Goal: Book appointment/travel/reservation

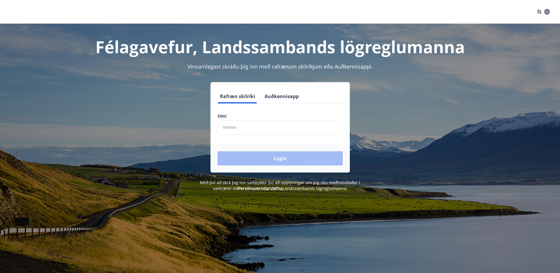
click at [258, 125] on input "phone" at bounding box center [280, 127] width 125 height 14
type input "********"
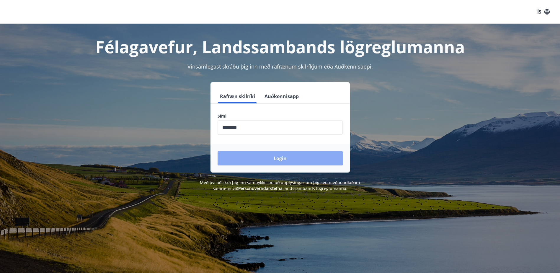
click at [255, 157] on button "Login" at bounding box center [280, 158] width 125 height 14
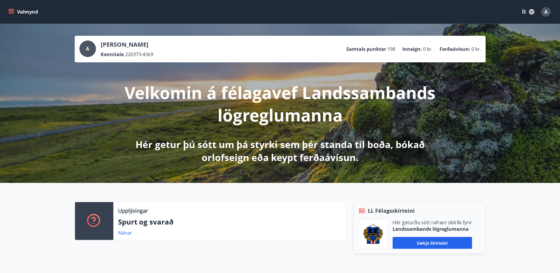
click at [12, 9] on icon "menu" at bounding box center [11, 12] width 6 height 6
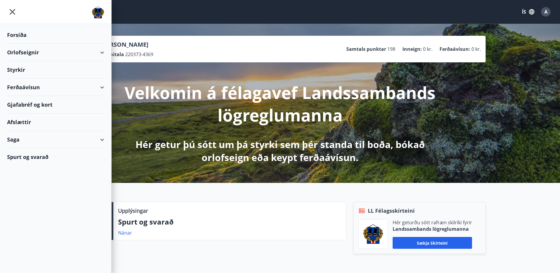
click at [100, 86] on div "Ferðaávísun" at bounding box center [55, 87] width 97 height 17
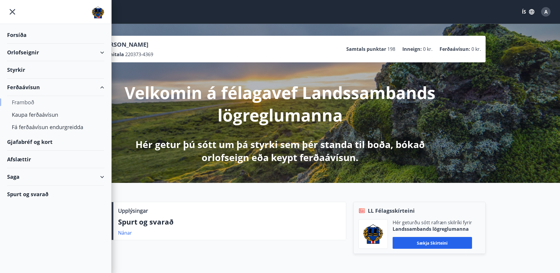
click at [25, 101] on div "Framboð" at bounding box center [56, 102] width 88 height 12
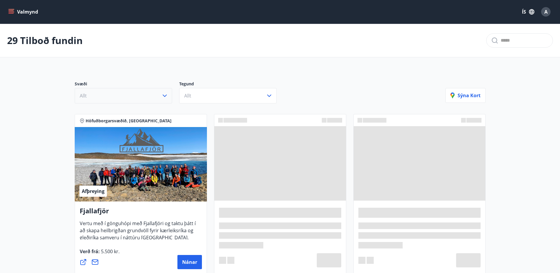
click at [124, 94] on button "Allt" at bounding box center [123, 95] width 97 height 15
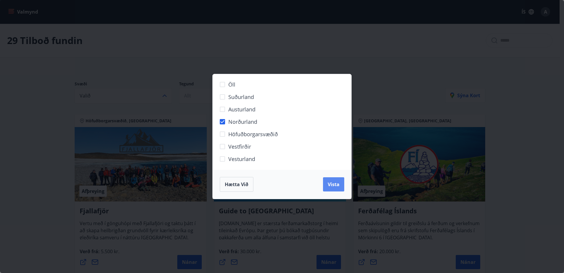
click at [337, 186] on span "Vista" at bounding box center [334, 184] width 12 height 6
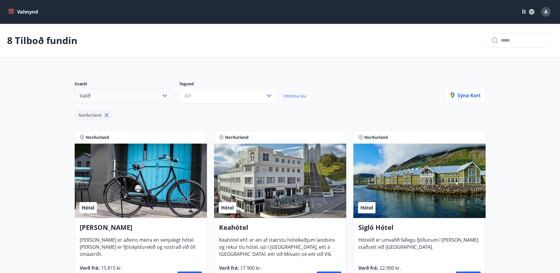
click at [138, 95] on button "Valið" at bounding box center [123, 95] width 97 height 15
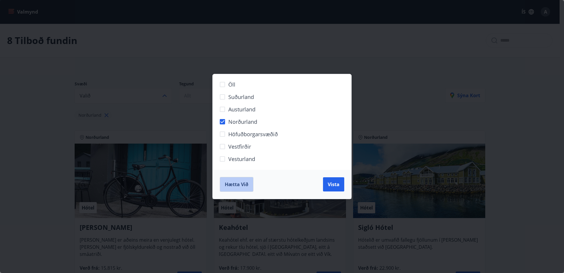
click at [247, 180] on button "Hætta við" at bounding box center [237, 184] width 34 height 15
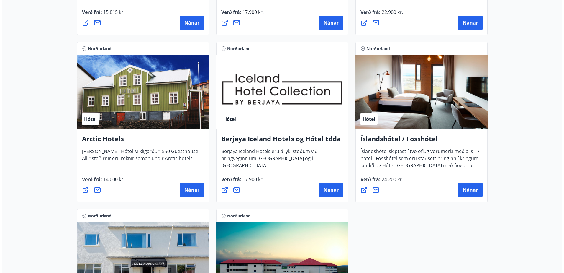
scroll to position [251, 0]
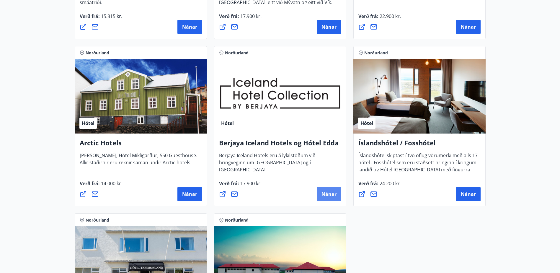
click at [325, 193] on span "Nánar" at bounding box center [328, 194] width 15 height 6
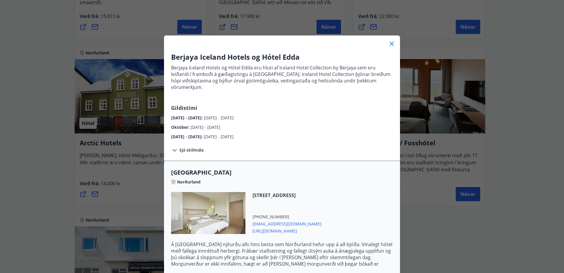
scroll to position [89, 0]
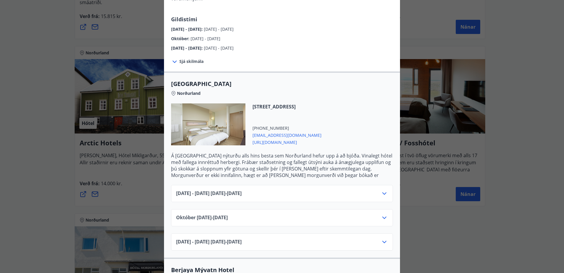
click at [300, 190] on div "Júní 2025 - September 2025 01.06.25 - 30.09.25" at bounding box center [282, 196] width 212 height 12
click at [383, 190] on icon at bounding box center [384, 193] width 7 height 7
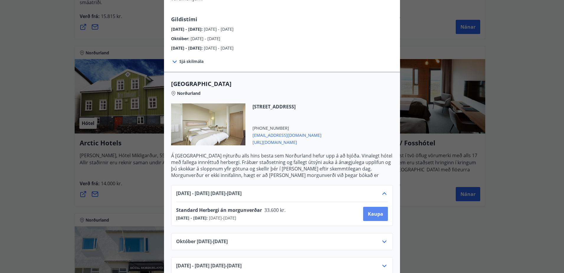
click at [369, 210] on span "Kaupa" at bounding box center [375, 213] width 15 height 6
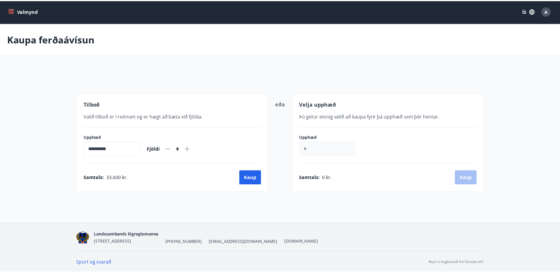
scroll to position [1, 0]
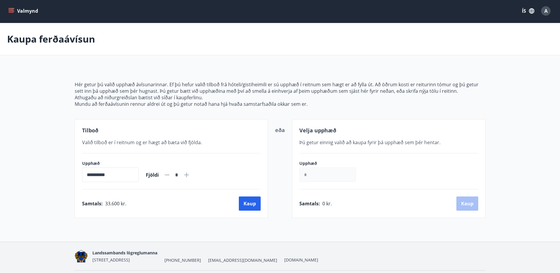
click at [190, 174] on icon at bounding box center [186, 174] width 7 height 7
click at [190, 175] on icon at bounding box center [186, 174] width 7 height 7
type input "*"
click at [251, 201] on button "Kaup" at bounding box center [250, 203] width 22 height 14
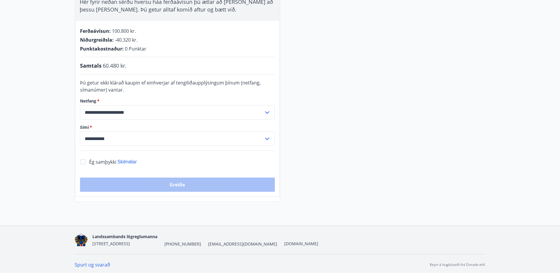
scroll to position [119, 0]
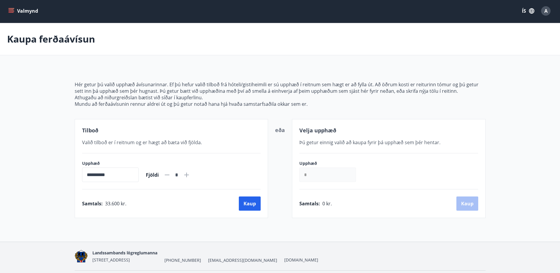
scroll to position [19, 0]
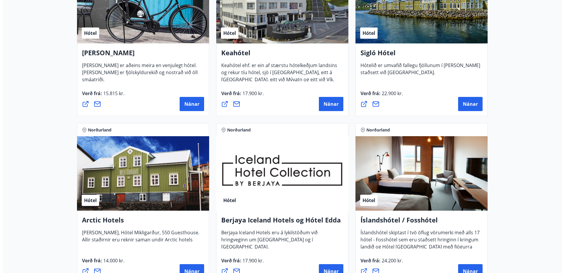
scroll to position [178, 0]
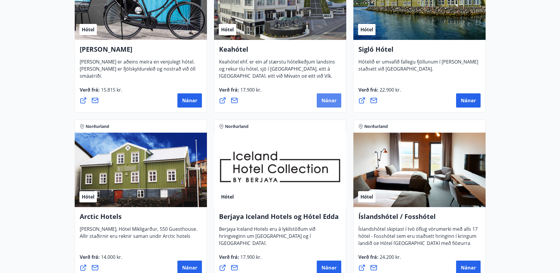
click at [323, 97] on span "Nánar" at bounding box center [328, 100] width 15 height 6
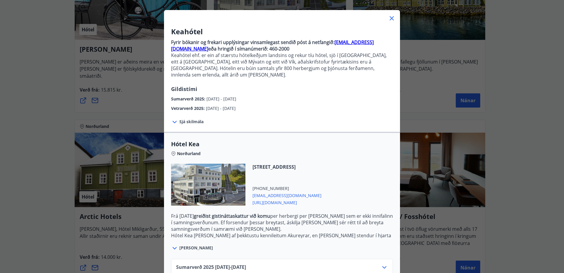
scroll to position [58, 0]
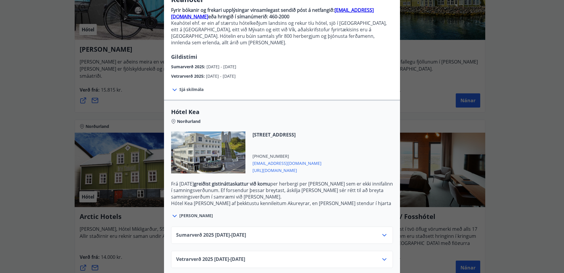
click at [309, 231] on div "Sumarverð 2025 16.05.25 - 30.09.25" at bounding box center [282, 237] width 212 height 12
click at [381, 231] on icon at bounding box center [384, 234] width 7 height 7
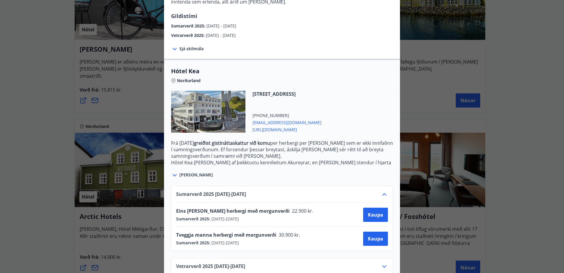
scroll to position [105, 0]
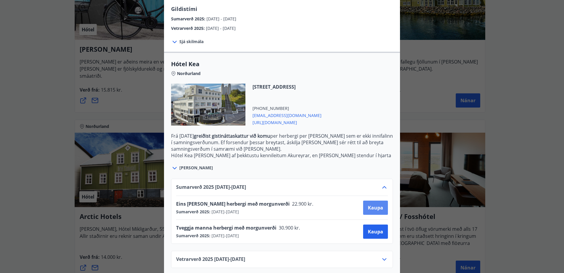
click at [376, 204] on span "Kaupa" at bounding box center [375, 207] width 15 height 6
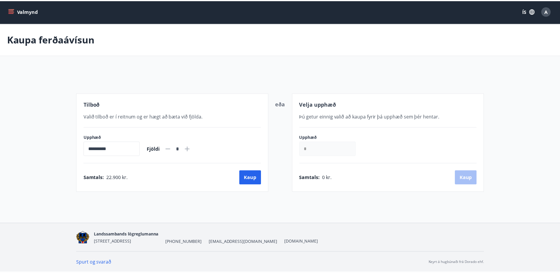
scroll to position [1, 0]
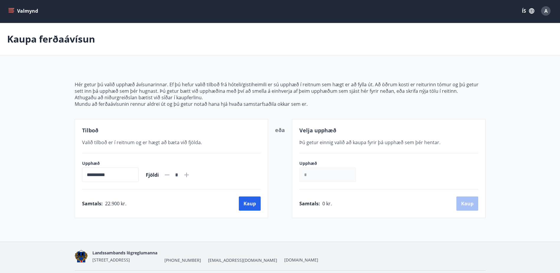
click at [189, 174] on icon at bounding box center [186, 174] width 5 height 5
click at [190, 173] on icon at bounding box center [186, 174] width 7 height 7
click at [189, 173] on icon at bounding box center [186, 174] width 5 height 5
type input "*"
click at [251, 203] on button "Kaup" at bounding box center [250, 203] width 22 height 14
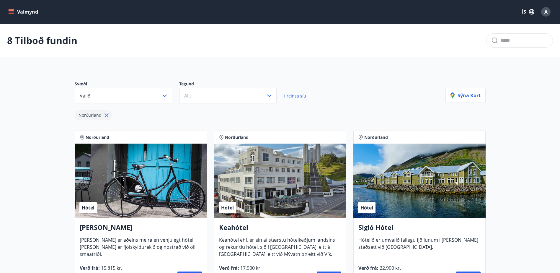
click at [8, 10] on button "Valmynd" at bounding box center [23, 11] width 33 height 11
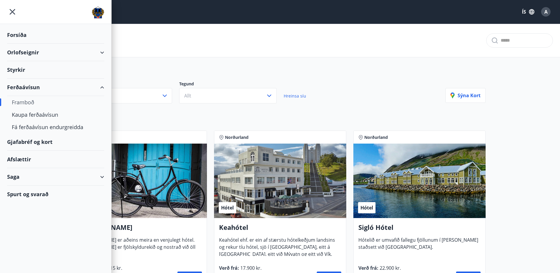
click at [103, 52] on div "Orlofseignir" at bounding box center [55, 52] width 97 height 17
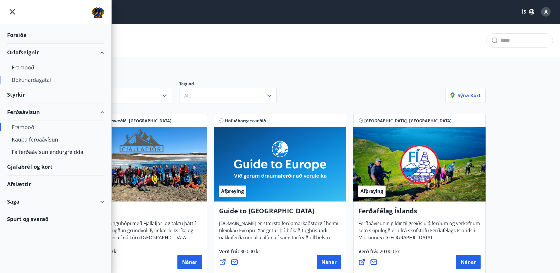
click at [28, 77] on div "Bókunardagatal" at bounding box center [56, 79] width 88 height 12
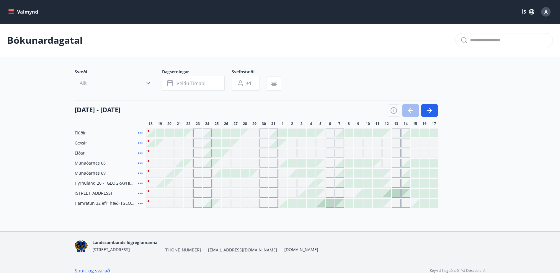
click at [123, 80] on button "Allt" at bounding box center [115, 83] width 80 height 14
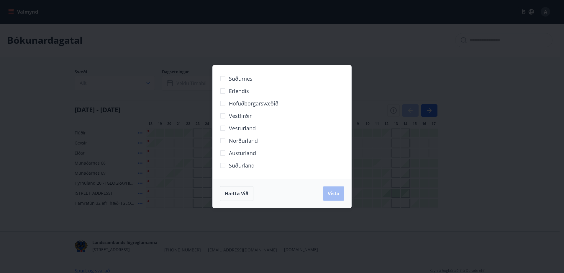
click at [236, 141] on span "Norðurland" at bounding box center [243, 141] width 29 height 8
click at [344, 194] on button "Vista" at bounding box center [333, 193] width 21 height 14
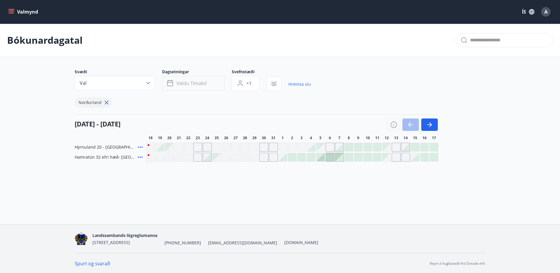
click at [190, 84] on span "Veldu tímabil" at bounding box center [192, 83] width 30 height 6
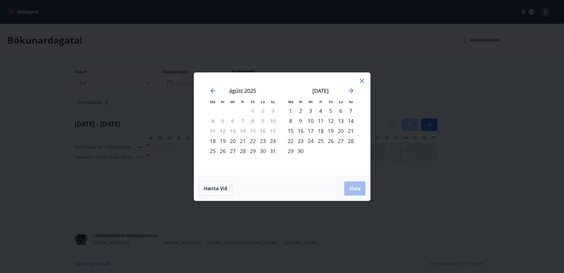
click at [235, 151] on div "27" at bounding box center [233, 151] width 10 height 10
click at [262, 151] on div "30" at bounding box center [263, 151] width 10 height 10
click at [359, 189] on span "Vista" at bounding box center [355, 188] width 12 height 6
